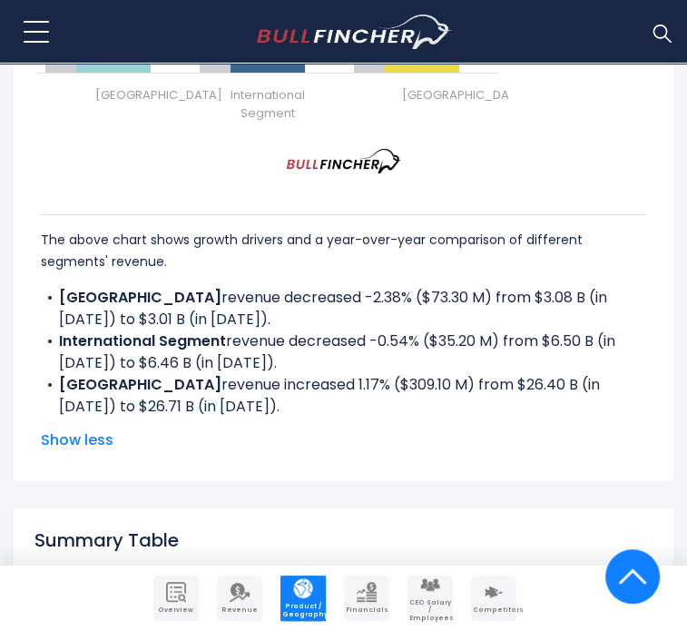
scroll to position [2996, 0]
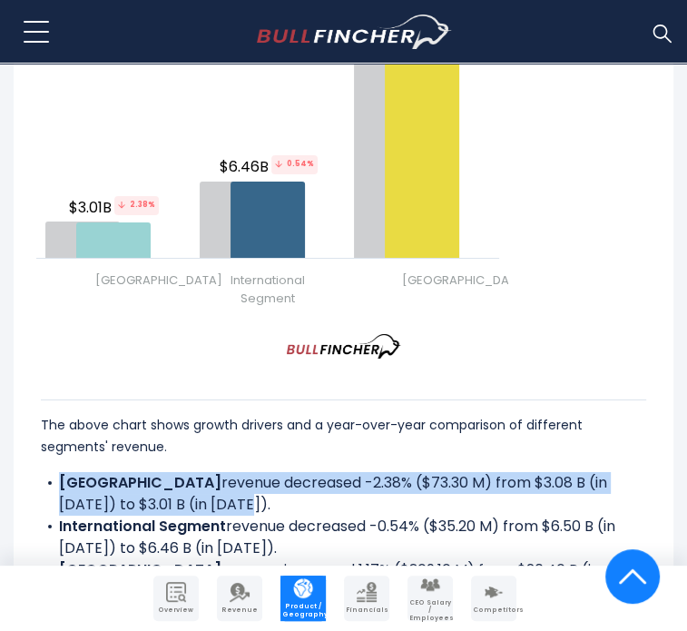
drag, startPoint x: 54, startPoint y: 358, endPoint x: 125, endPoint y: 384, distance: 75.5
click at [125, 472] on li "CHINA revenue decreased -2.38% ($73.30 M) from $3.08 B (in [DATE]) to $3.01 B (…" at bounding box center [343, 494] width 605 height 44
copy li "CHINA revenue decreased -2.38% ($73.30 M) from $3.08 B (in [DATE]) to $3.01 B (…"
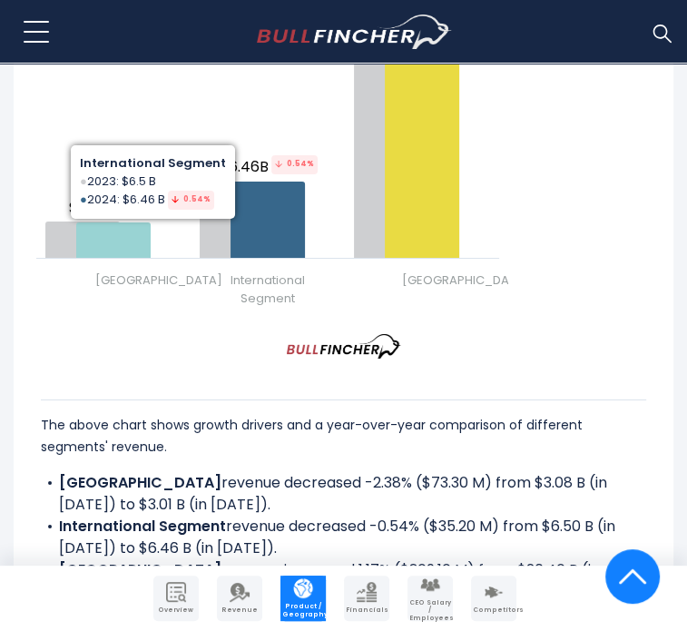
click at [551, 148] on div "Created with Highcharts 12.1.2 Chart context menu Starbucks Corporation's Reven…" at bounding box center [343, 94] width 633 height 454
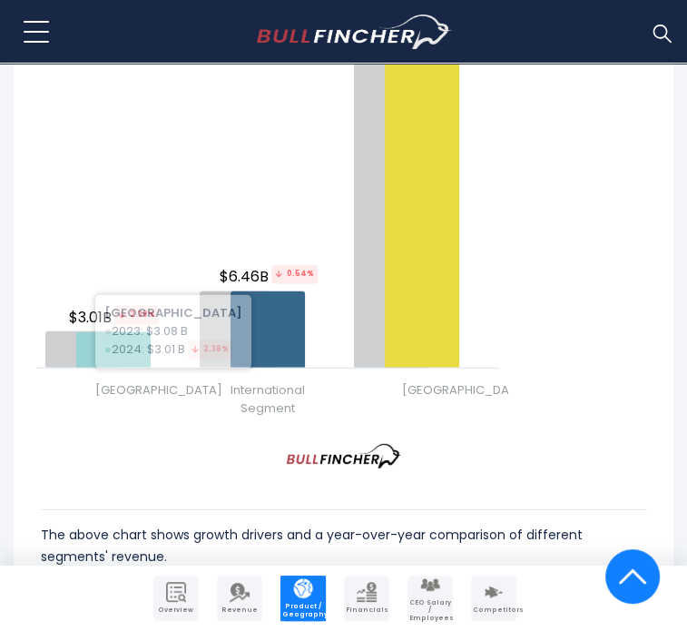
scroll to position [2553, 0]
